Goal: Task Accomplishment & Management: Manage account settings

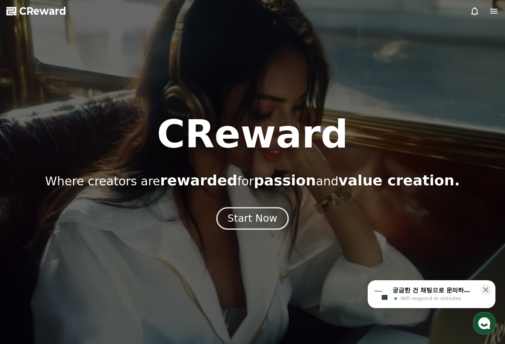
click at [265, 214] on div "Start Now" at bounding box center [251, 219] width 49 height 14
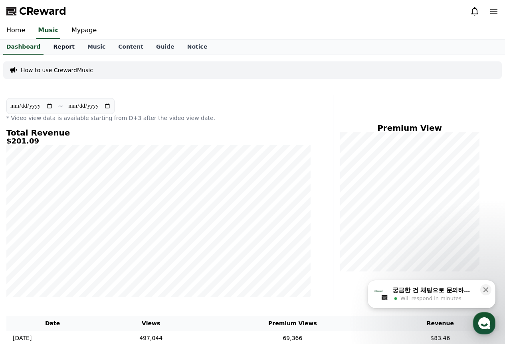
click at [65, 44] on link "Report" at bounding box center [64, 47] width 34 height 15
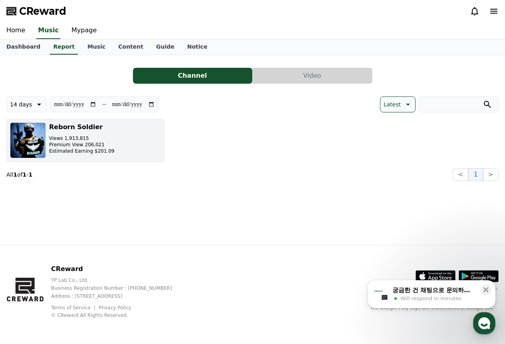
click at [135, 133] on button "Reborn Soldier Views 1,913,815 Premium View 206,021 Estimated Earning $201.09" at bounding box center [85, 140] width 158 height 43
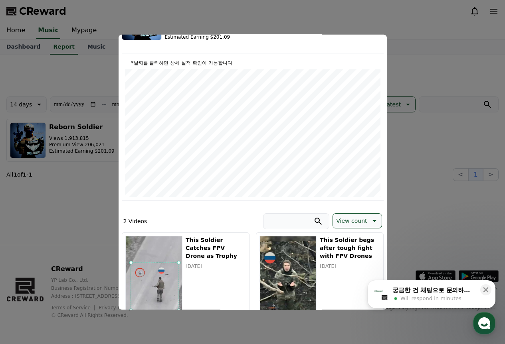
scroll to position [120, 0]
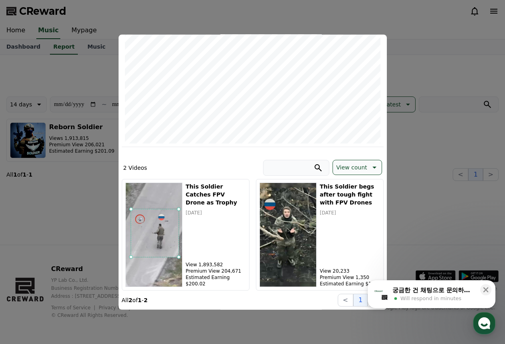
click at [439, 121] on button "close modal" at bounding box center [252, 172] width 505 height 344
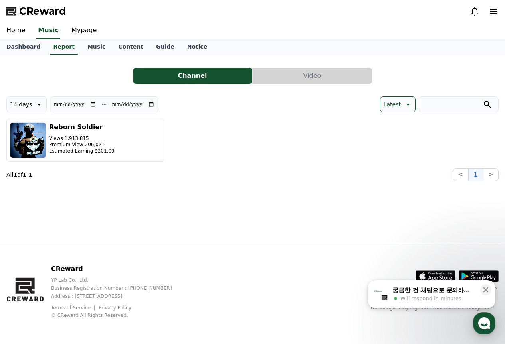
click at [293, 81] on button "Video" at bounding box center [312, 76] width 119 height 16
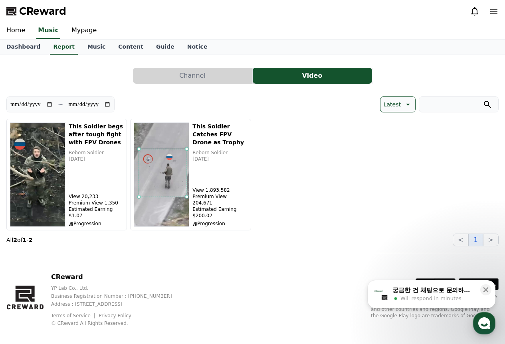
click at [177, 81] on button "Channel" at bounding box center [192, 76] width 119 height 16
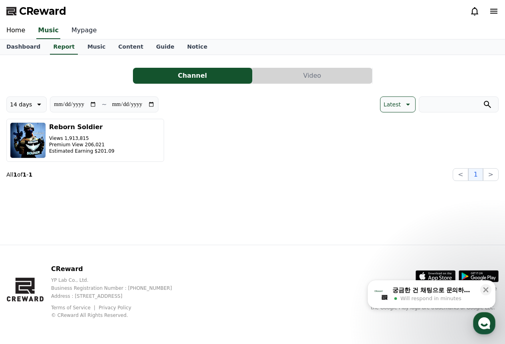
click at [84, 31] on link "Mypage" at bounding box center [84, 30] width 38 height 17
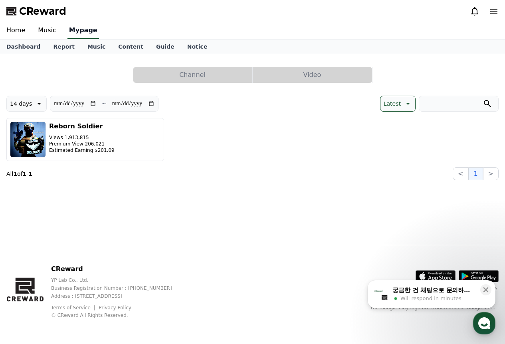
select select "**********"
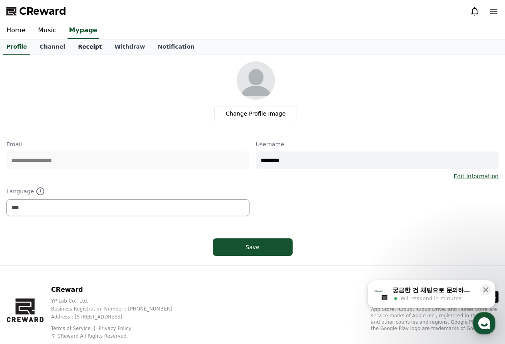
click at [71, 48] on link "Receipt" at bounding box center [89, 47] width 37 height 15
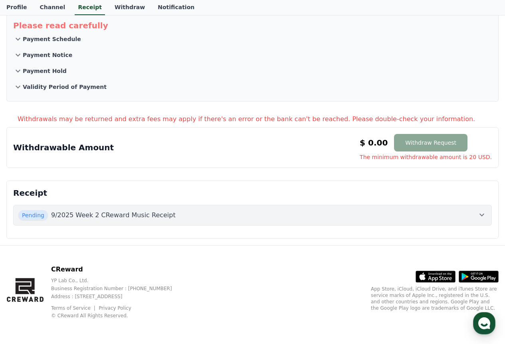
scroll to position [49, 0]
click at [133, 211] on p "9/2025 Week 2 CReward Music Receipt" at bounding box center [113, 215] width 125 height 10
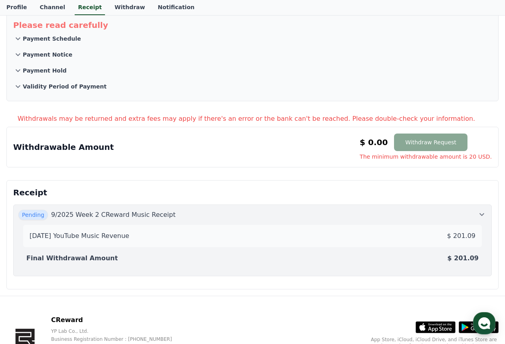
click at [465, 239] on p "$ 201.09" at bounding box center [461, 236] width 28 height 10
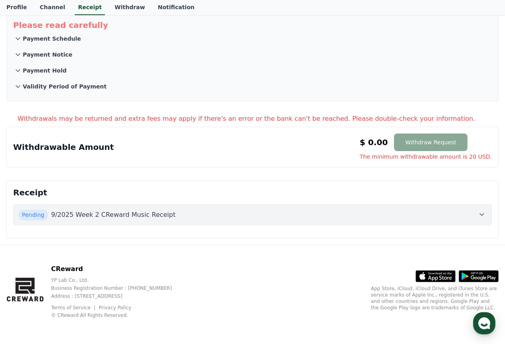
click at [265, 219] on div "Pending 9/2025 Week 2 CReward Music Receipt" at bounding box center [252, 215] width 468 height 10
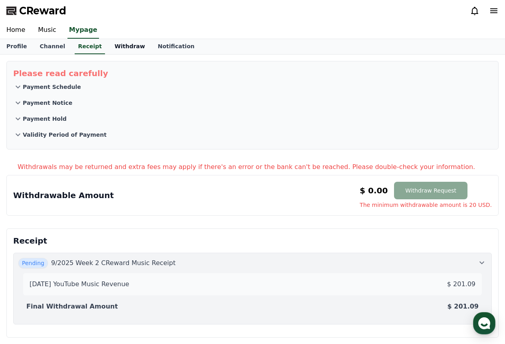
scroll to position [0, 0]
click at [18, 87] on icon at bounding box center [18, 88] width 10 height 10
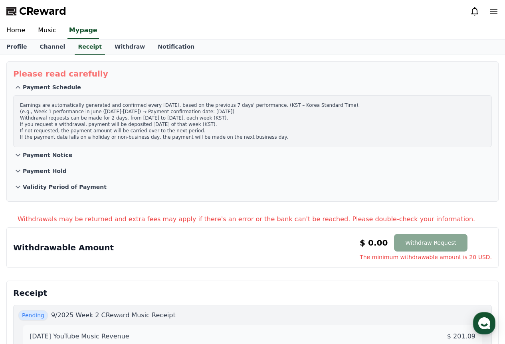
drag, startPoint x: 199, startPoint y: 124, endPoint x: 25, endPoint y: 123, distance: 174.0
click at [25, 123] on p "Earnings are automatically generated and confirmed every [DATE], based on the p…" at bounding box center [252, 121] width 465 height 38
click at [183, 116] on p "Earnings are automatically generated and confirmed every [DATE], based on the p…" at bounding box center [252, 121] width 465 height 38
click at [108, 45] on link "Withdraw" at bounding box center [129, 47] width 43 height 15
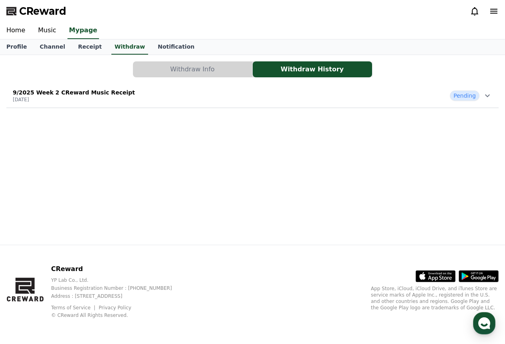
click at [203, 72] on button "Withdraw Info" at bounding box center [192, 69] width 119 height 16
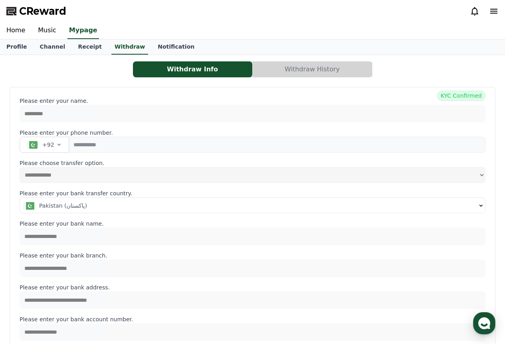
click at [344, 67] on button "Withdraw History" at bounding box center [312, 69] width 119 height 16
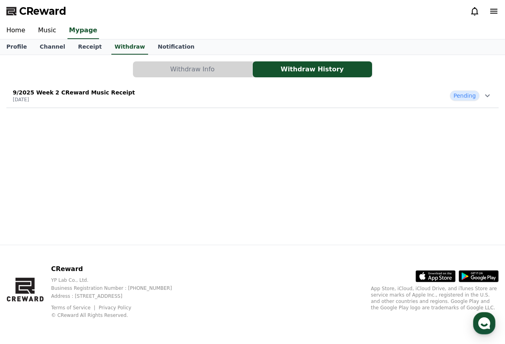
click at [459, 93] on span "Pending" at bounding box center [465, 96] width 30 height 10
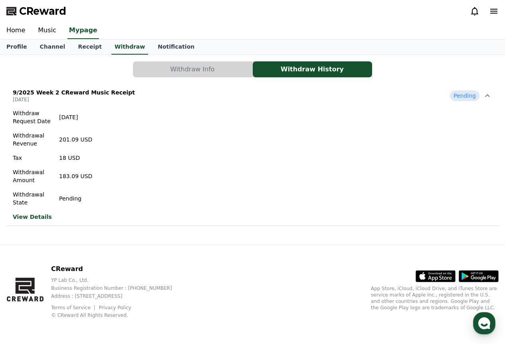
click at [38, 218] on link "View Details" at bounding box center [52, 217] width 79 height 8
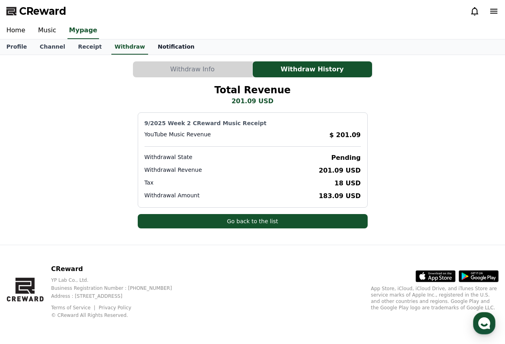
click at [156, 42] on link "Notification" at bounding box center [175, 47] width 49 height 15
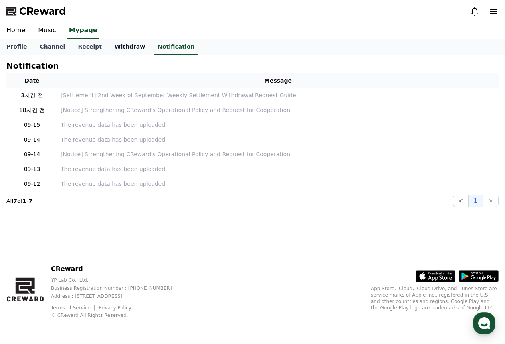
click at [124, 47] on link "Withdraw" at bounding box center [129, 47] width 43 height 15
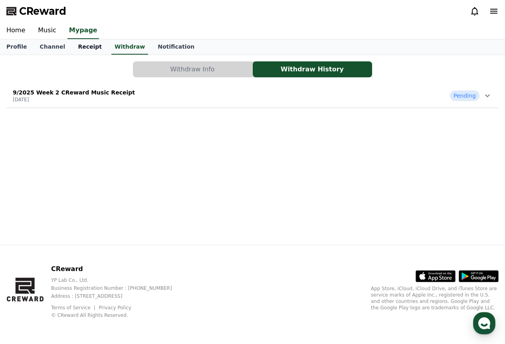
click at [76, 45] on link "Receipt" at bounding box center [89, 47] width 37 height 15
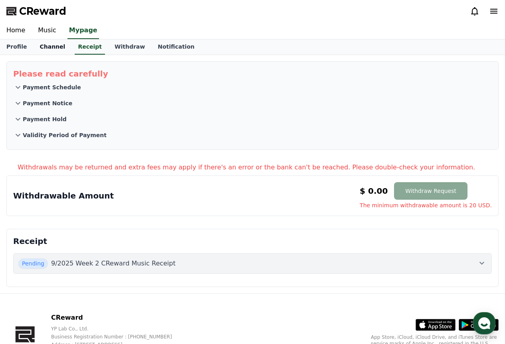
click at [50, 46] on link "Channel" at bounding box center [52, 47] width 38 height 15
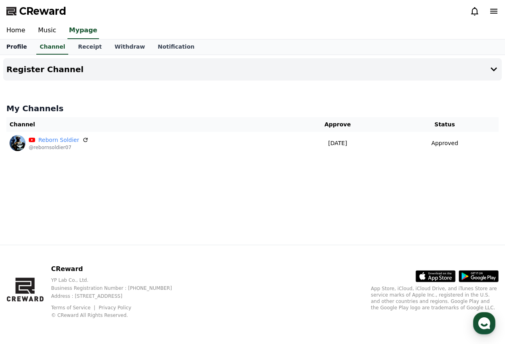
click at [22, 47] on link "Profile" at bounding box center [16, 47] width 33 height 15
select select "**********"
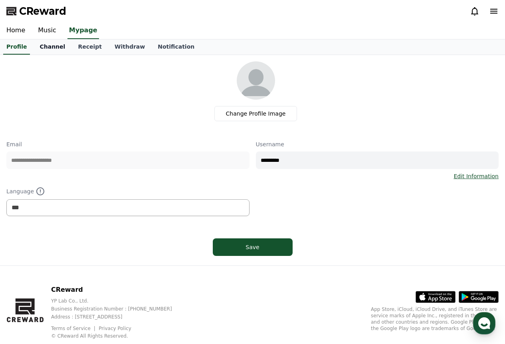
click at [44, 45] on link "Channel" at bounding box center [52, 47] width 38 height 15
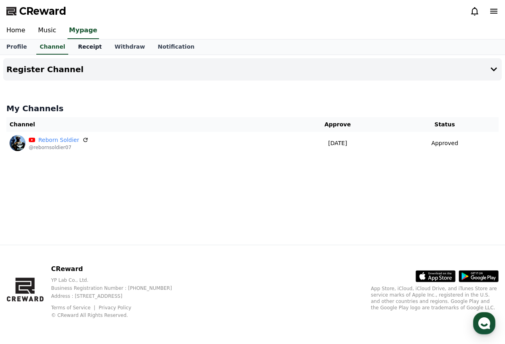
click at [72, 47] on link "Receipt" at bounding box center [89, 47] width 37 height 15
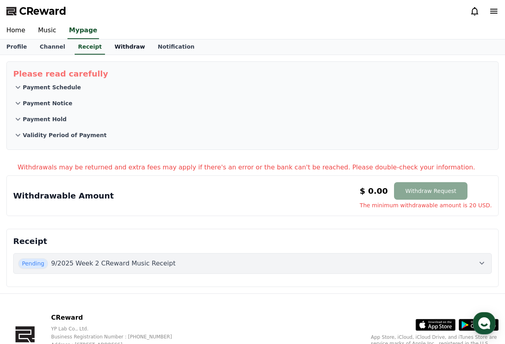
click at [123, 45] on link "Withdraw" at bounding box center [129, 47] width 43 height 15
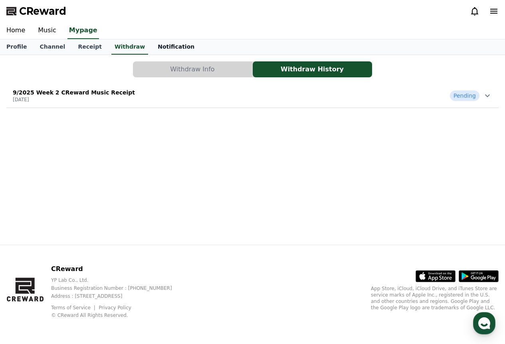
click at [163, 44] on link "Notification" at bounding box center [175, 47] width 49 height 15
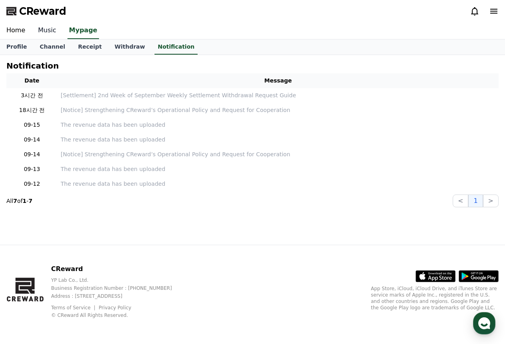
click at [49, 27] on link "Music" at bounding box center [47, 30] width 31 height 17
